Goal: Transaction & Acquisition: Purchase product/service

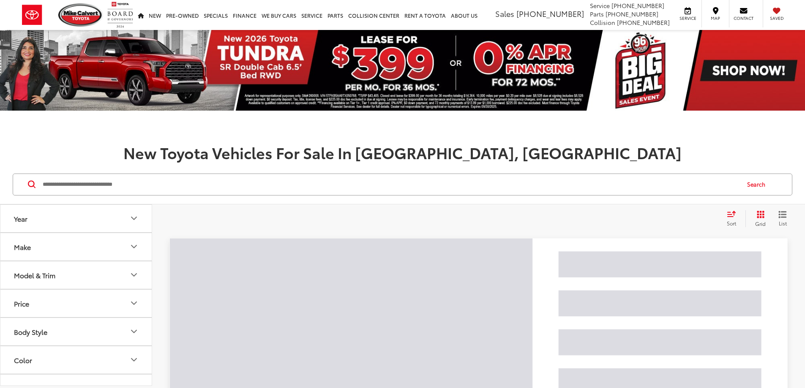
click at [83, 183] on input "Search by Make, Model, or Keyword" at bounding box center [390, 185] width 697 height 20
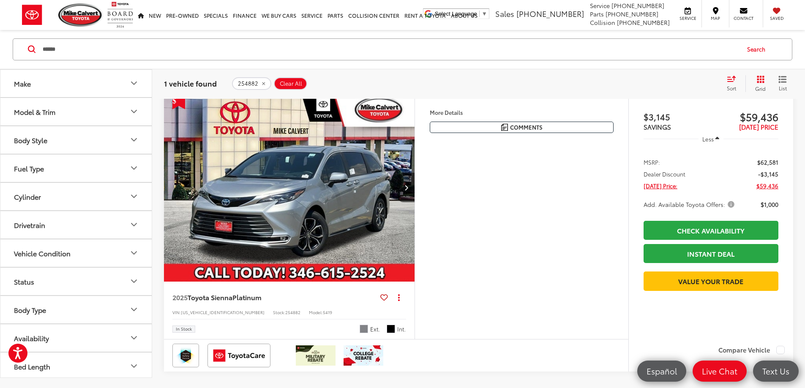
scroll to position [127, 0]
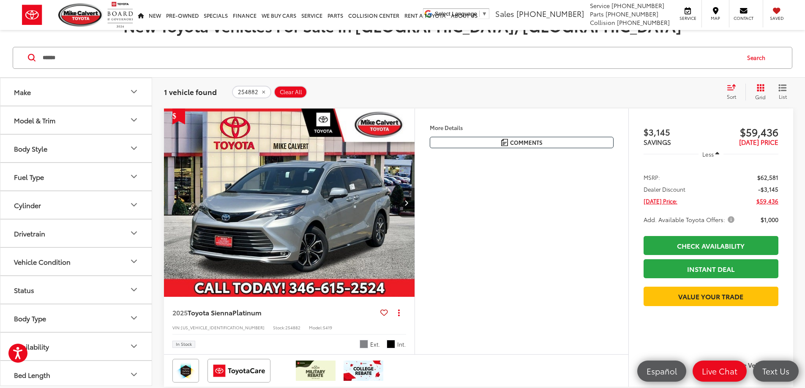
click at [87, 63] on input "******" at bounding box center [390, 58] width 697 height 20
type input "******"
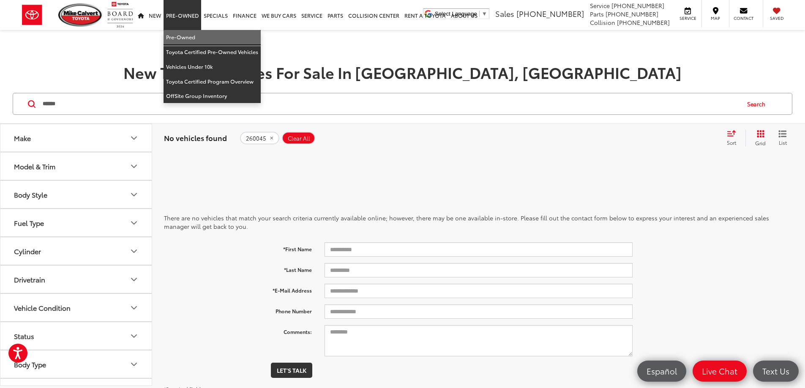
click at [180, 33] on link "Pre-Owned" at bounding box center [212, 37] width 97 height 15
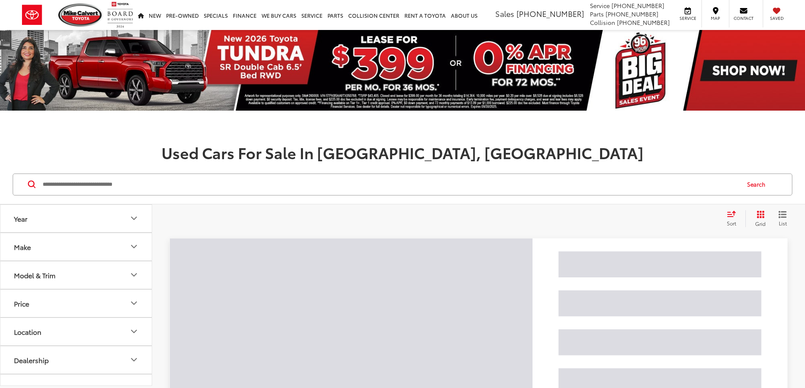
click at [116, 186] on input "Search by Make, Model, or Keyword" at bounding box center [390, 185] width 697 height 20
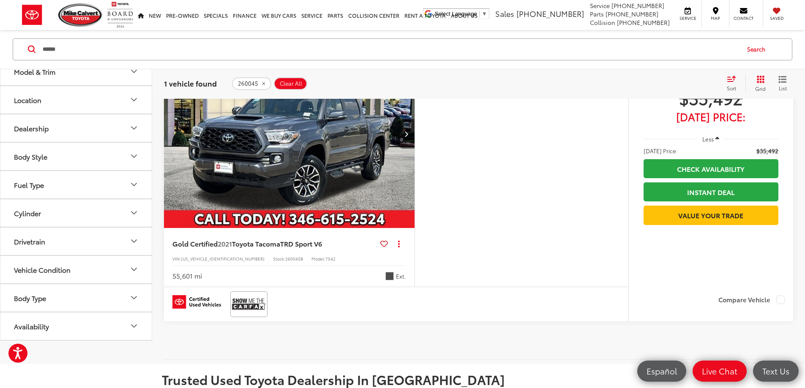
scroll to position [296, 0]
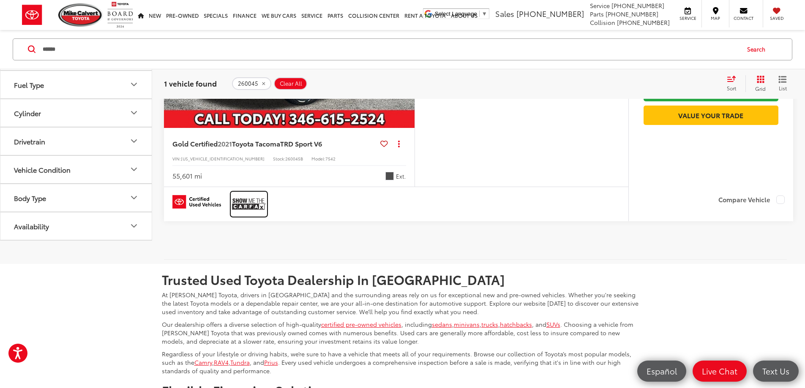
click at [251, 216] on img at bounding box center [249, 204] width 34 height 22
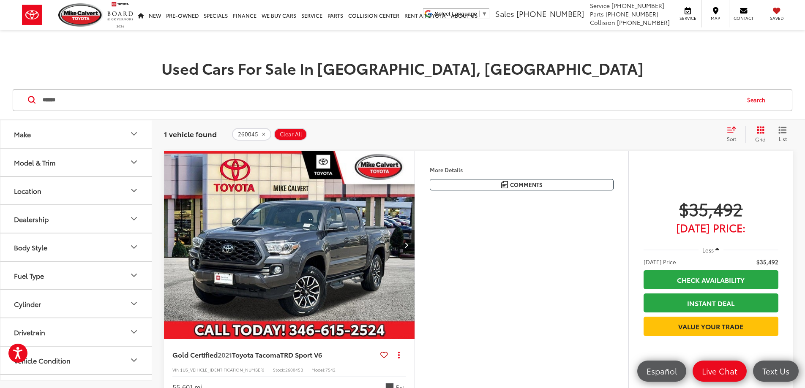
scroll to position [42, 0]
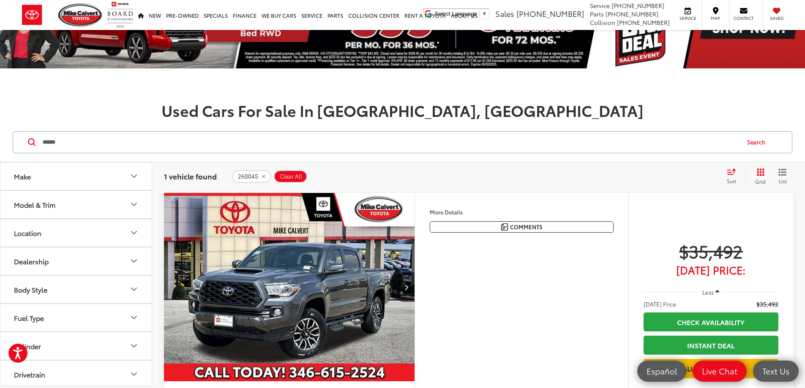
click at [92, 145] on input "******" at bounding box center [390, 142] width 697 height 20
paste input "Search by Make, Model, or Keyword"
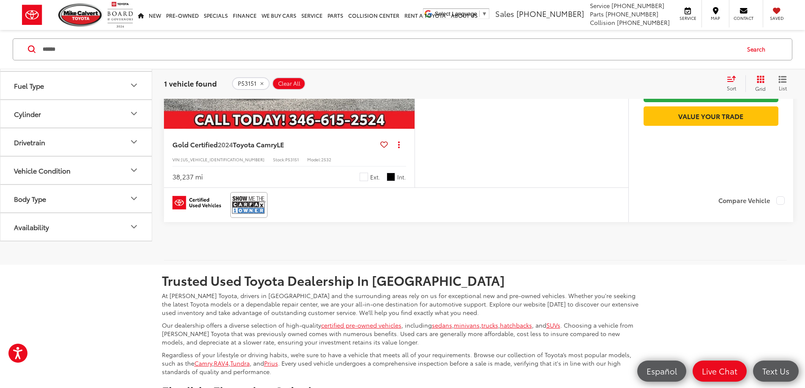
scroll to position [296, 0]
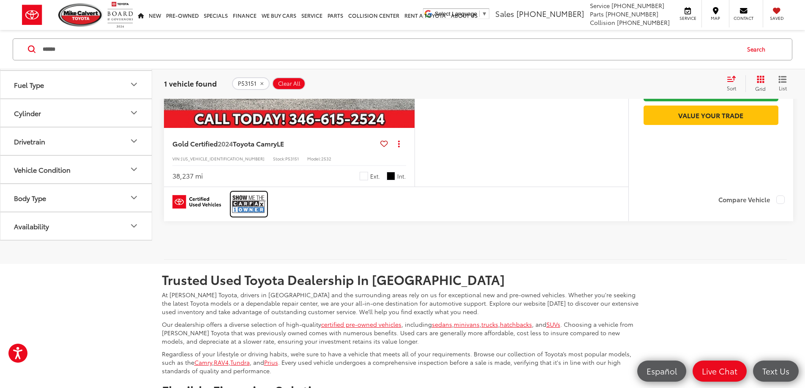
click at [248, 216] on img at bounding box center [249, 204] width 34 height 22
click at [108, 52] on input "******" at bounding box center [390, 49] width 697 height 20
paste input "Search by Make, Model, or Keyword"
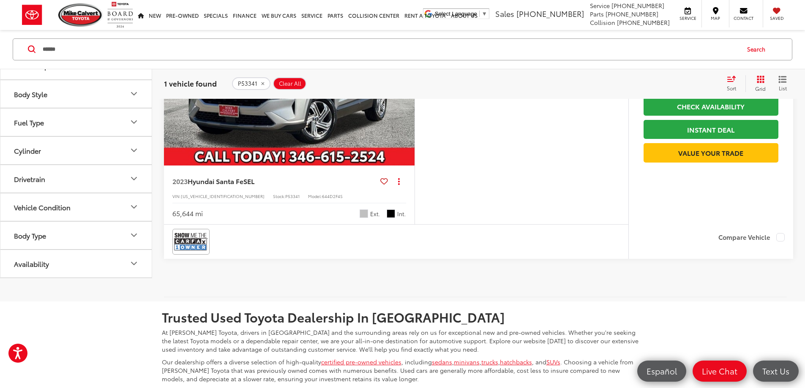
scroll to position [304, 0]
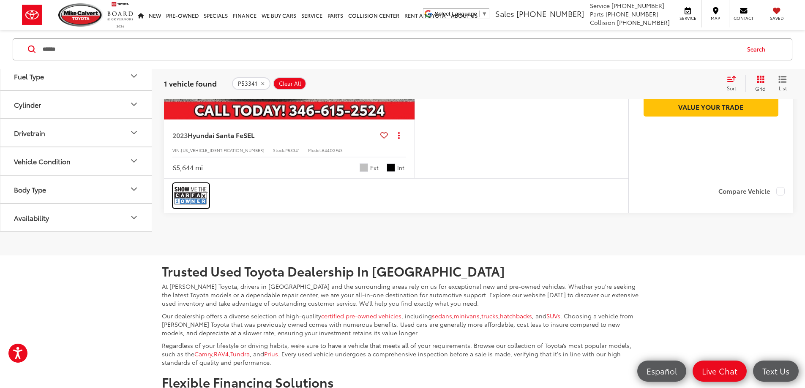
click at [192, 207] on img at bounding box center [191, 196] width 34 height 22
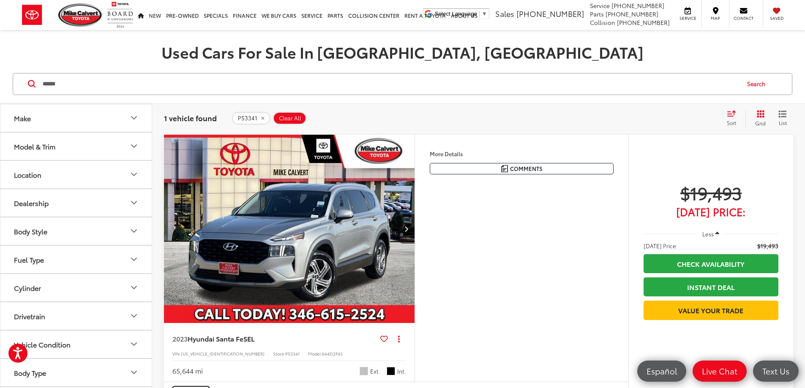
scroll to position [93, 0]
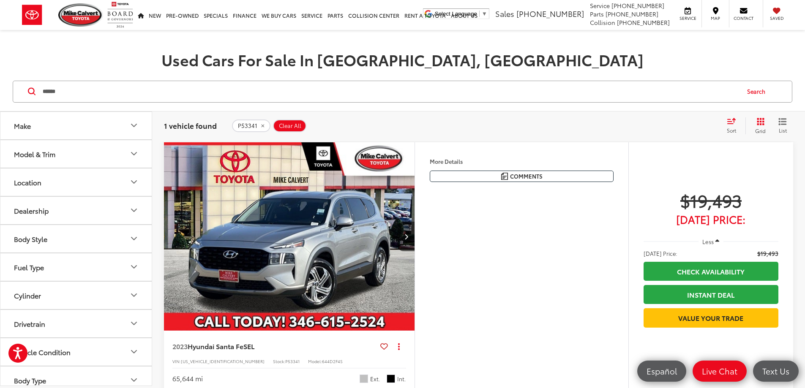
click at [84, 90] on input "******" at bounding box center [390, 92] width 697 height 20
paste input "Search by Make, Model, or Keyword"
type input "******"
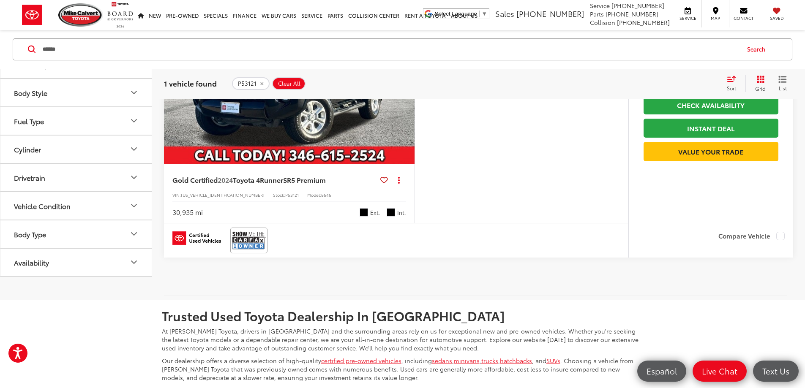
scroll to position [262, 0]
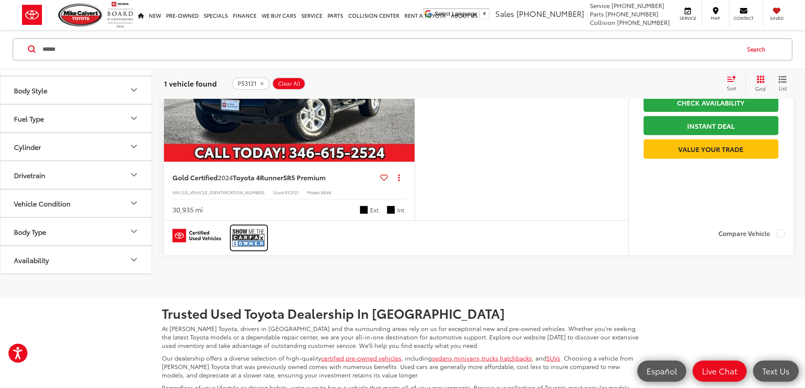
click at [245, 249] on img at bounding box center [249, 238] width 34 height 22
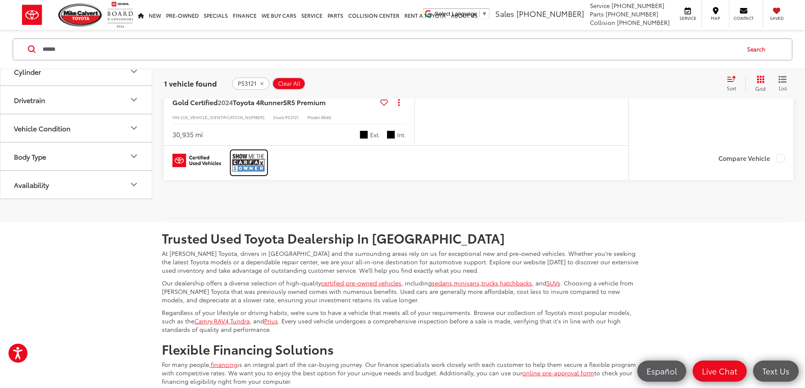
scroll to position [347, 0]
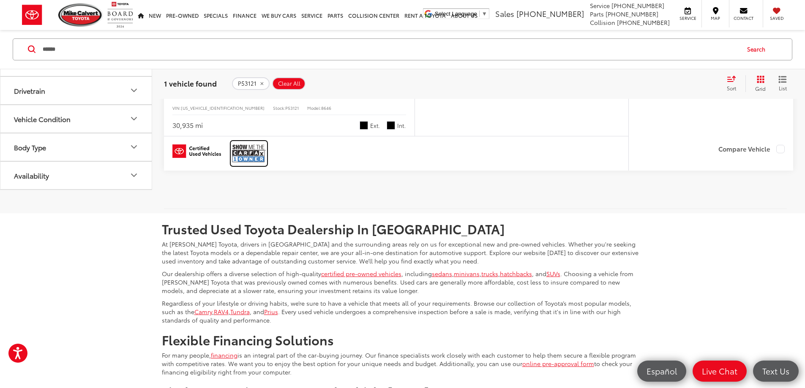
click at [254, 165] on img at bounding box center [249, 153] width 34 height 22
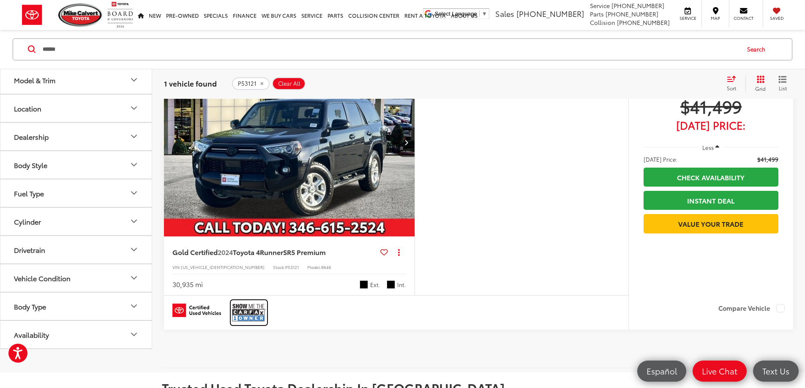
scroll to position [177, 0]
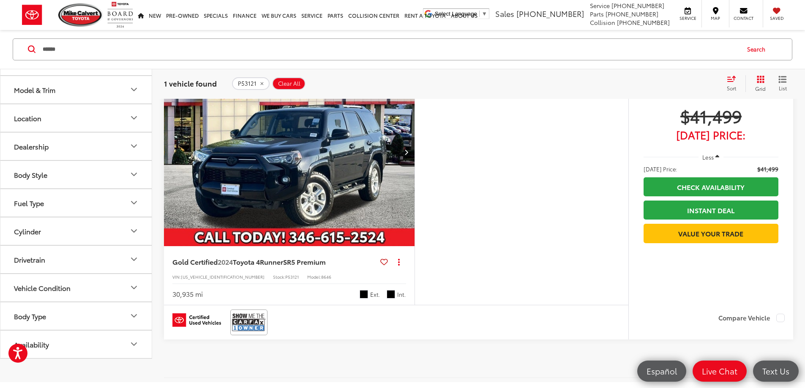
click at [322, 166] on img "2024 Toyota 4Runner SR5 Premium 0" at bounding box center [290, 152] width 252 height 189
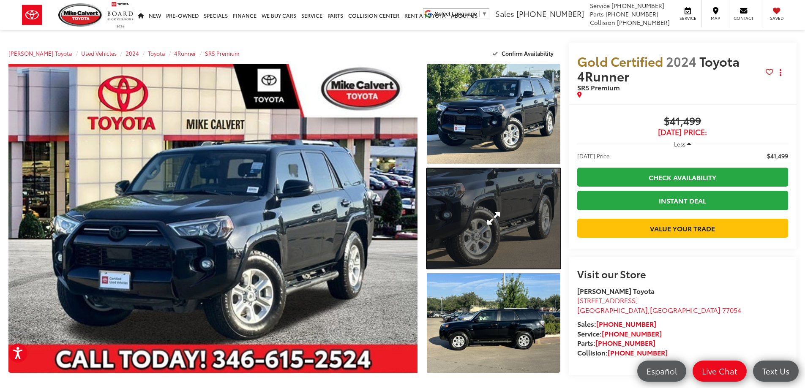
click at [459, 183] on link "Expand Photo 2" at bounding box center [494, 219] width 134 height 100
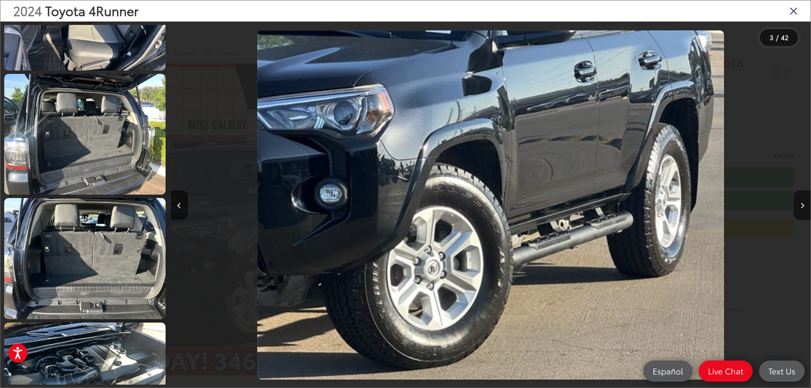
scroll to position [2691, 0]
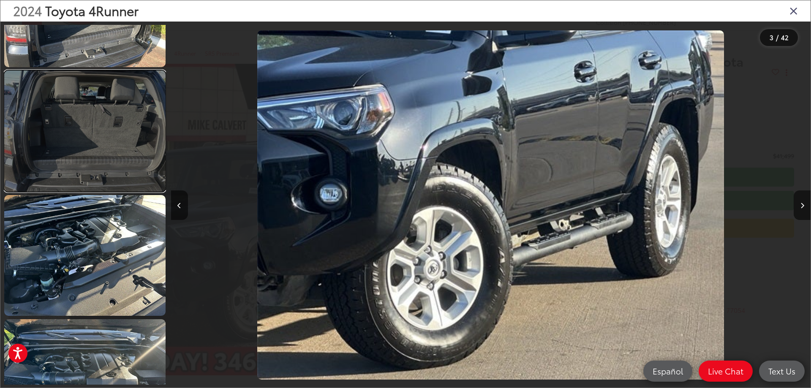
click at [106, 158] on link at bounding box center [84, 131] width 161 height 121
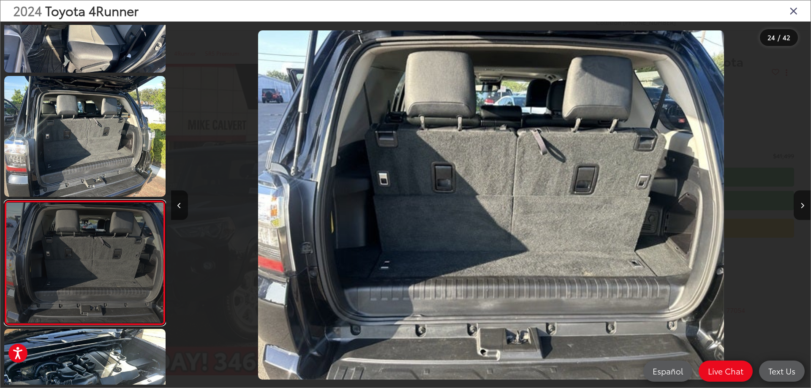
scroll to position [2598, 0]
